Goal: Transaction & Acquisition: Purchase product/service

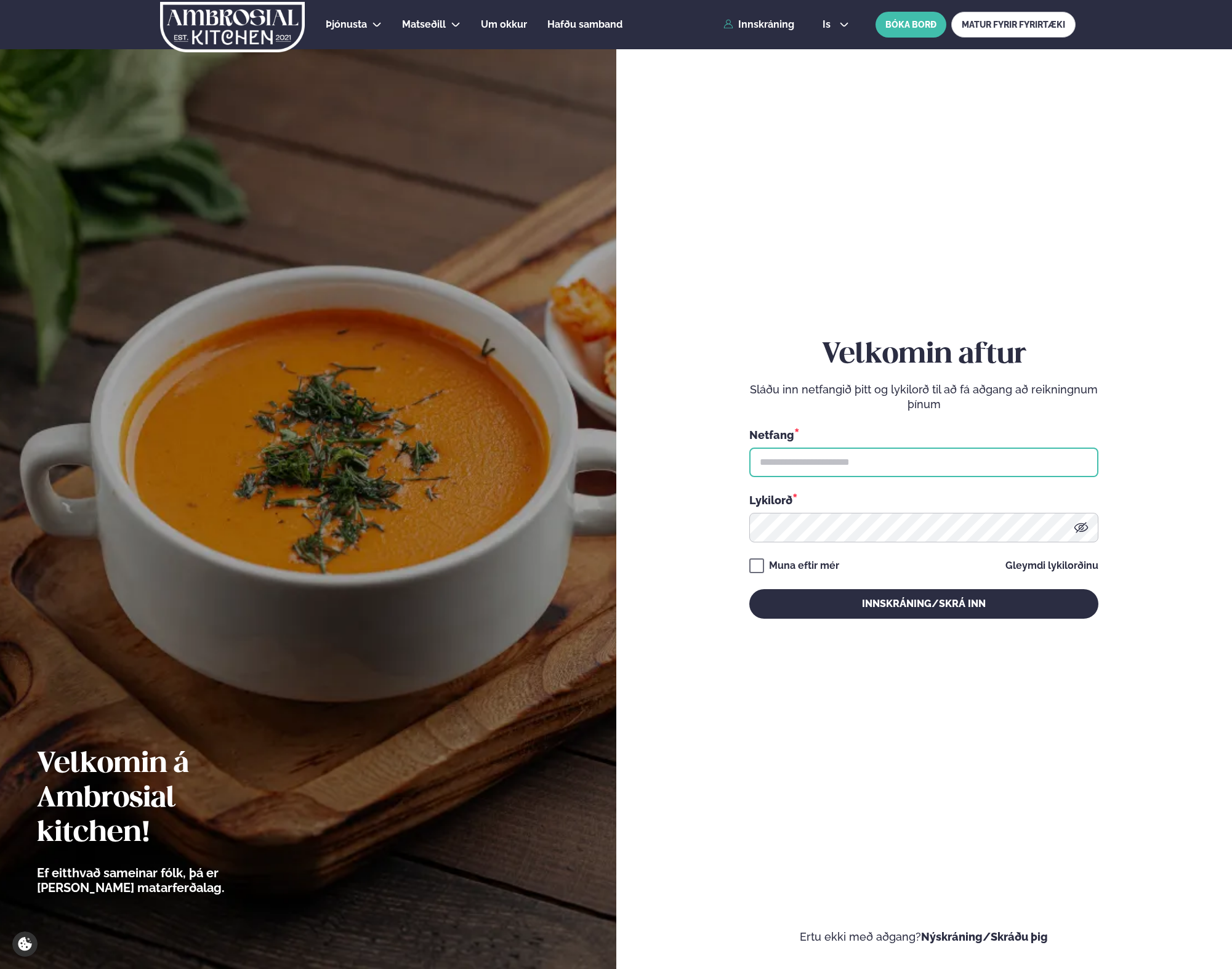
click at [751, 463] on input "text" at bounding box center [924, 462] width 349 height 30
type input "**********"
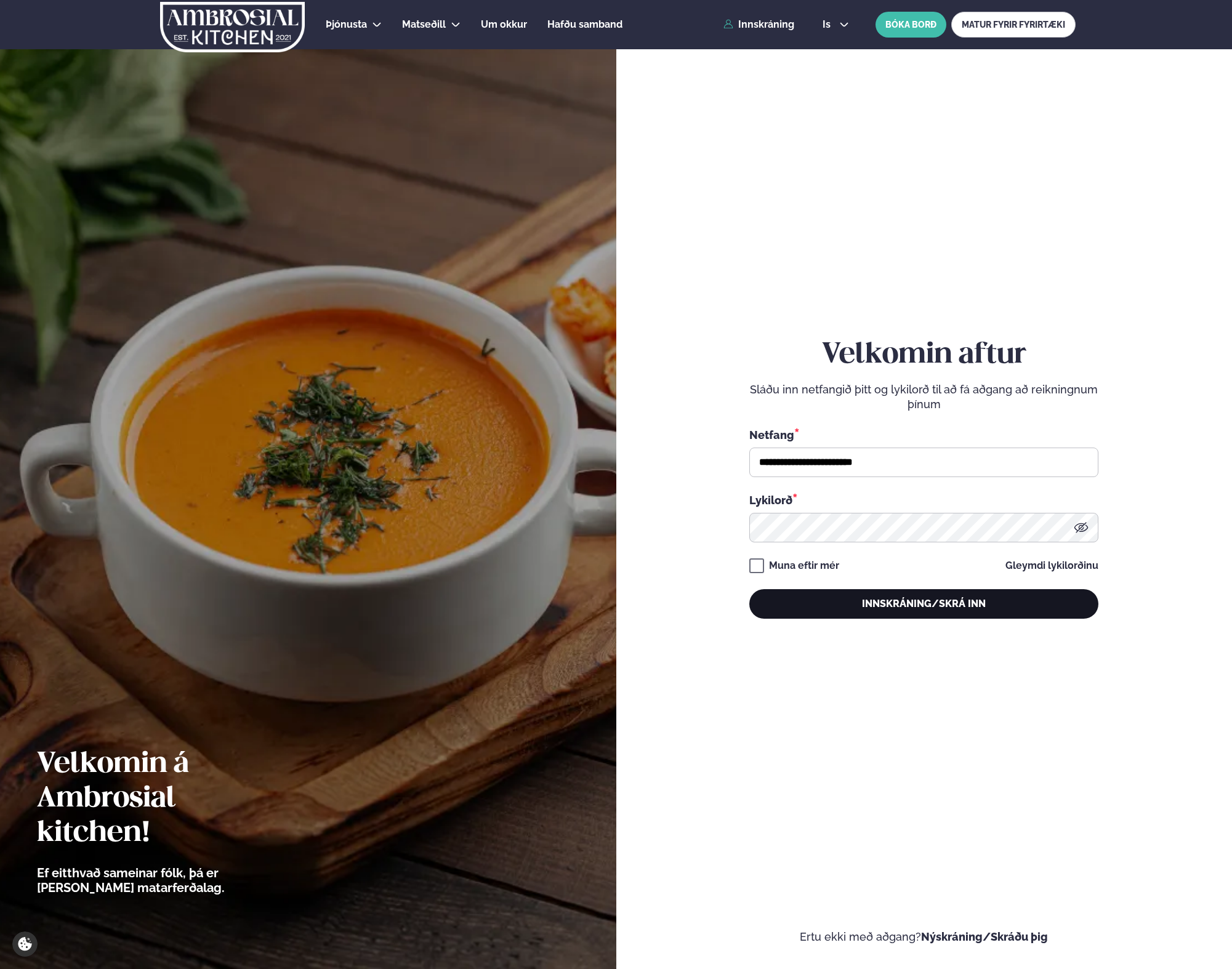
click at [814, 606] on button "Innskráning/Skrá inn" at bounding box center [924, 604] width 349 height 30
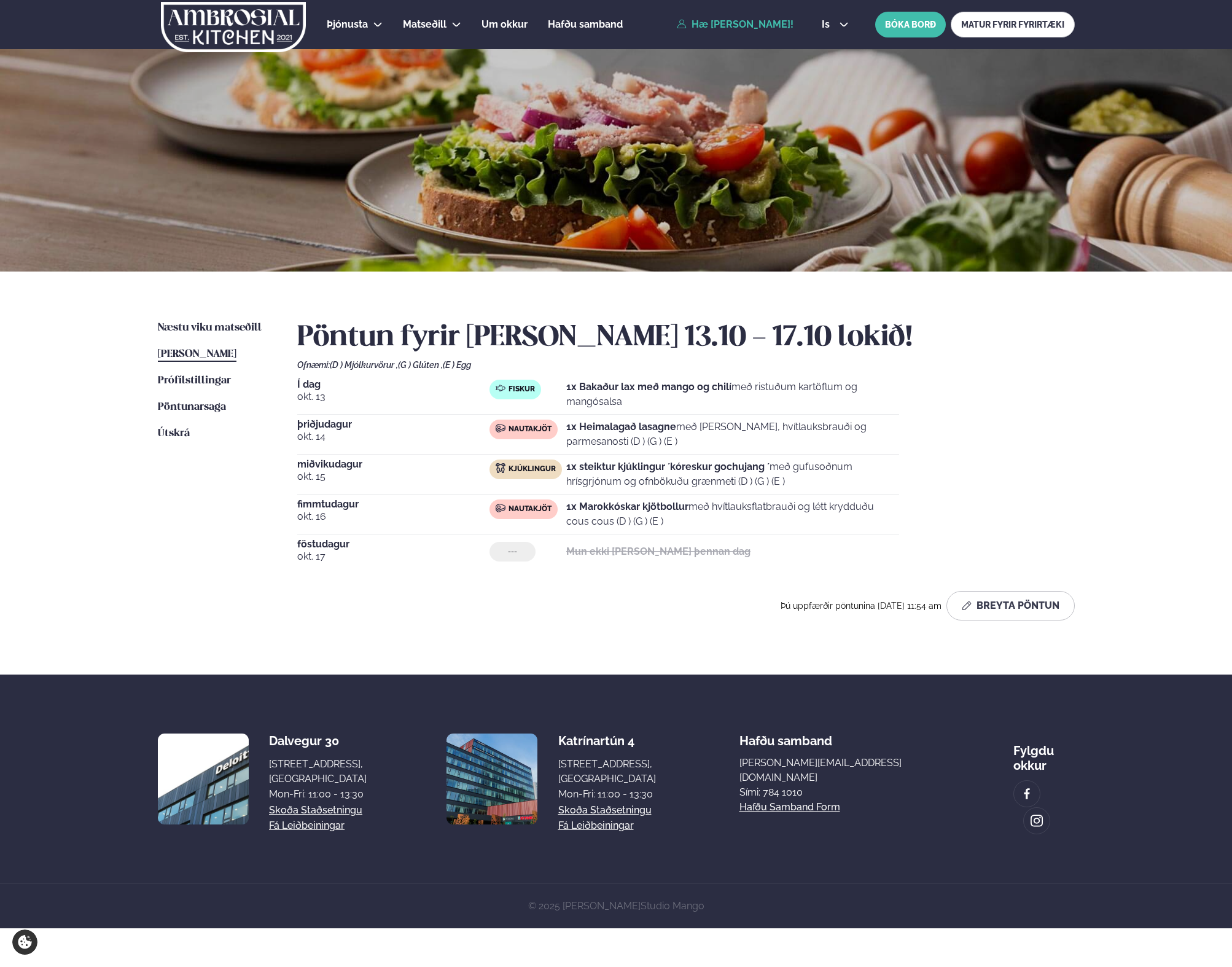
drag, startPoint x: 649, startPoint y: 413, endPoint x: 593, endPoint y: 393, distance: 59.5
click at [593, 393] on div "Í dag okt. 13 Fiskur 1x Bakaður lax með mango og chilí með ristuðum kartöflum o…" at bounding box center [598, 397] width 603 height 35
click at [593, 393] on p "1x Bakaður lax með mango og chilí með ristuðum kartöflum og mangósalsa" at bounding box center [733, 394] width 333 height 30
drag, startPoint x: 593, startPoint y: 393, endPoint x: 775, endPoint y: 348, distance: 187.5
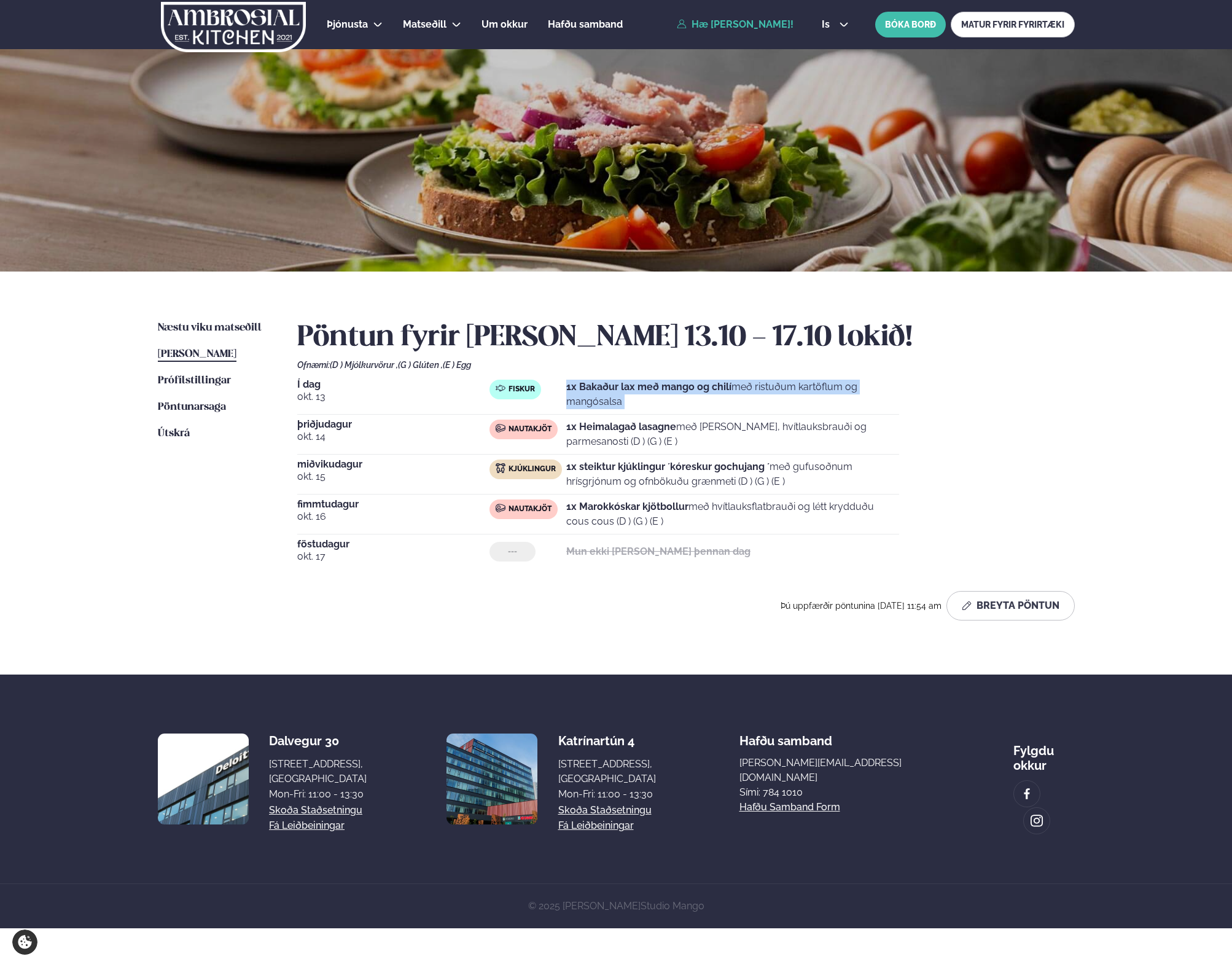
click at [758, 380] on p "1x Bakaður lax með mango og chilí með ristuðum kartöflum og mangósalsa" at bounding box center [733, 394] width 333 height 30
click at [775, 348] on h2 "Pöntun fyrir [PERSON_NAME] 13.10 - 17.10 lokið!" at bounding box center [685, 338] width 778 height 35
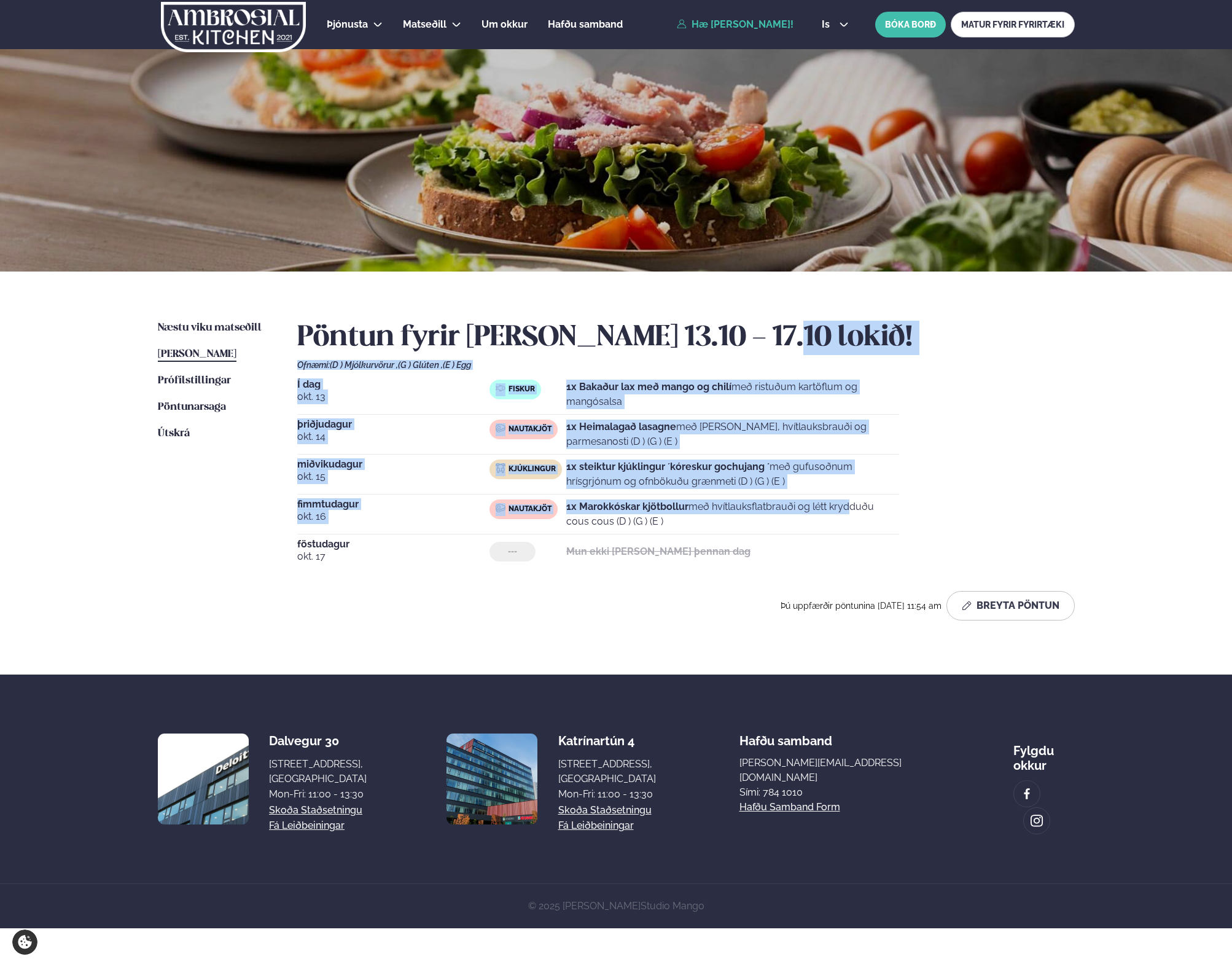
drag, startPoint x: 775, startPoint y: 348, endPoint x: 775, endPoint y: 514, distance: 166.0
click at [775, 514] on div "Pöntun fyrir [PERSON_NAME] 13.10 - 17.10 lokið! Ofnæmi: (D ) Mjólkurvörur , (G …" at bounding box center [685, 470] width 778 height 300
click at [775, 514] on p "1x Marokkóskar kjötbollur með hvítlauksflatbrauði og létt krydduðu cous cous (D…" at bounding box center [733, 514] width 333 height 30
